Goal: Task Accomplishment & Management: Complete application form

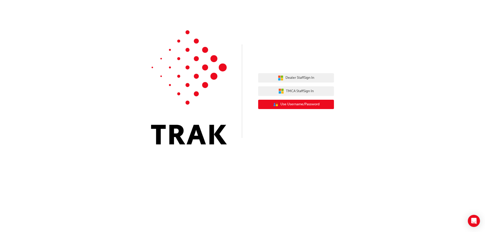
click at [303, 103] on span "Use Username/Password" at bounding box center [300, 105] width 39 height 6
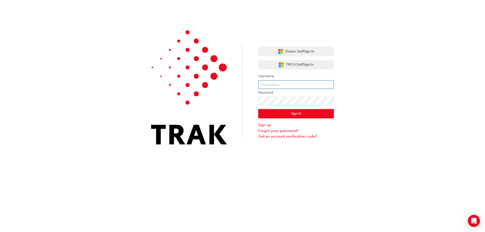
type input "bf.raymund.formeloza"
click at [271, 127] on link "Sign up" at bounding box center [296, 125] width 76 height 6
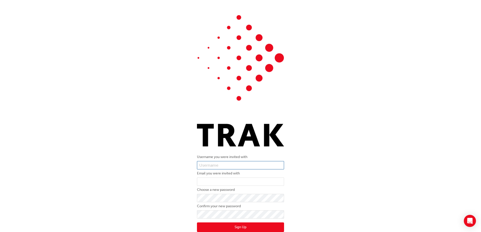
click at [231, 166] on input "text" at bounding box center [240, 165] width 87 height 9
type input "bf.raymund.formeloza"
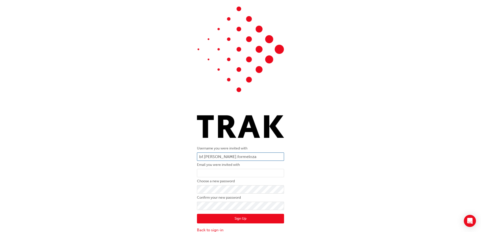
scroll to position [13, 0]
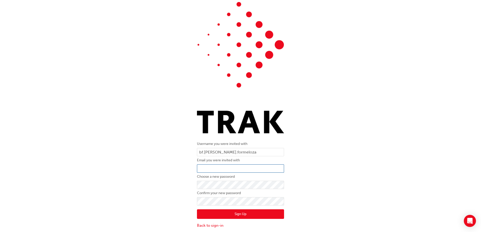
click at [224, 170] on input "email" at bounding box center [240, 169] width 87 height 9
type input "raymund.formeloza@blueflag.com.au"
drag, startPoint x: 307, startPoint y: 183, endPoint x: 299, endPoint y: 184, distance: 7.9
click at [307, 183] on div "Username you were invited with bf.raymund.formeloza Email you were invited with…" at bounding box center [240, 115] width 481 height 234
click at [321, 163] on div "Username you were invited with bf.raymund.formeloza Email you were invited with…" at bounding box center [240, 115] width 481 height 234
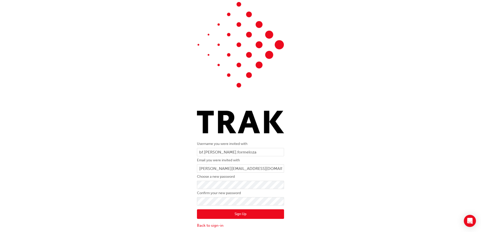
drag, startPoint x: 318, startPoint y: 179, endPoint x: 236, endPoint y: 217, distance: 90.9
click at [317, 180] on div "Username you were invited with bf.raymund.formeloza Email you were invited with…" at bounding box center [240, 115] width 481 height 234
click at [231, 217] on button "Sign Up" at bounding box center [240, 215] width 87 height 10
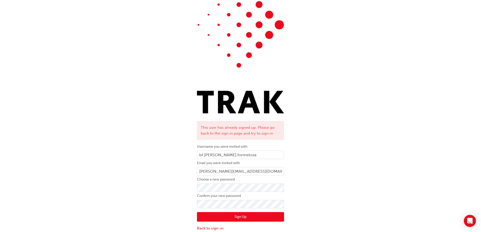
scroll to position [36, 0]
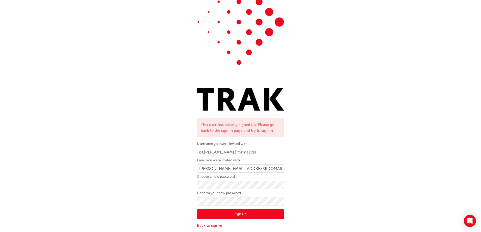
click at [209, 226] on link "Back to sign-in" at bounding box center [240, 226] width 87 height 6
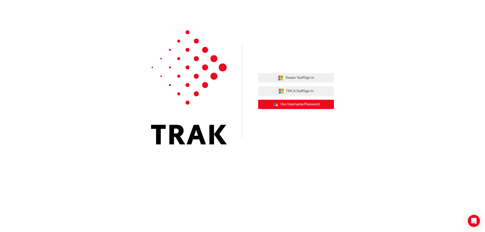
click at [306, 103] on span "Use Username/Password" at bounding box center [300, 105] width 39 height 6
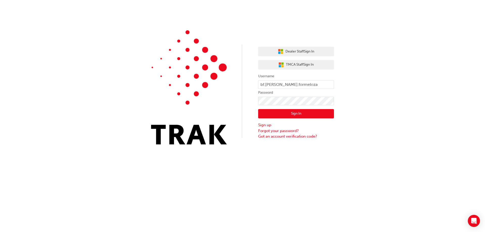
click at [292, 112] on button "Sign In" at bounding box center [296, 114] width 76 height 10
